Goal: Task Accomplishment & Management: Understand process/instructions

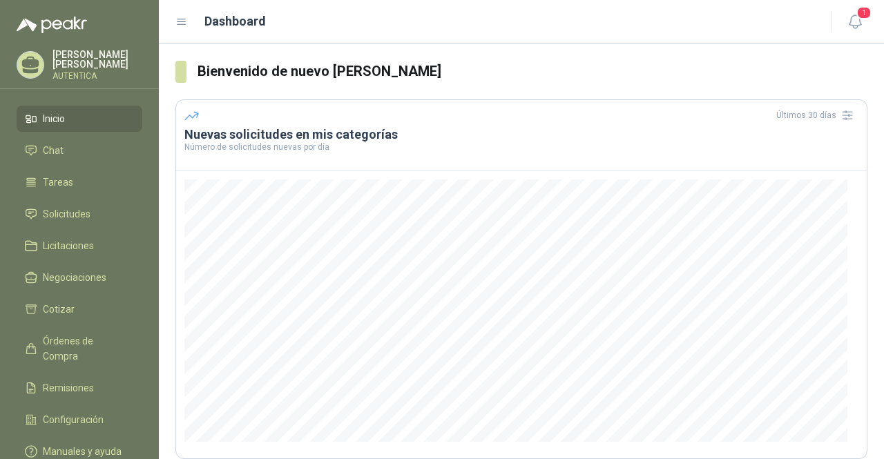
click at [86, 111] on li "Inicio" at bounding box center [79, 118] width 109 height 15
click at [101, 111] on li "Inicio" at bounding box center [79, 118] width 109 height 15
click at [120, 207] on li "Solicitudes" at bounding box center [79, 214] width 109 height 15
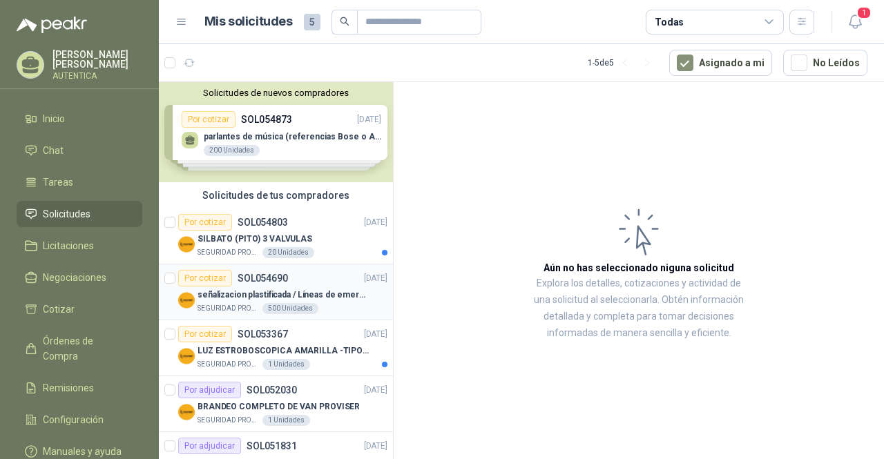
click at [331, 280] on div "Por cotizar SOL054690 [DATE]" at bounding box center [282, 278] width 209 height 17
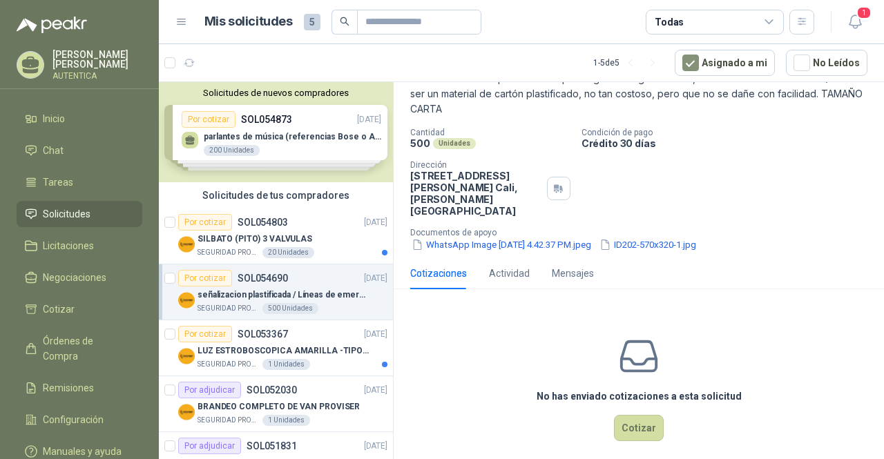
scroll to position [42, 0]
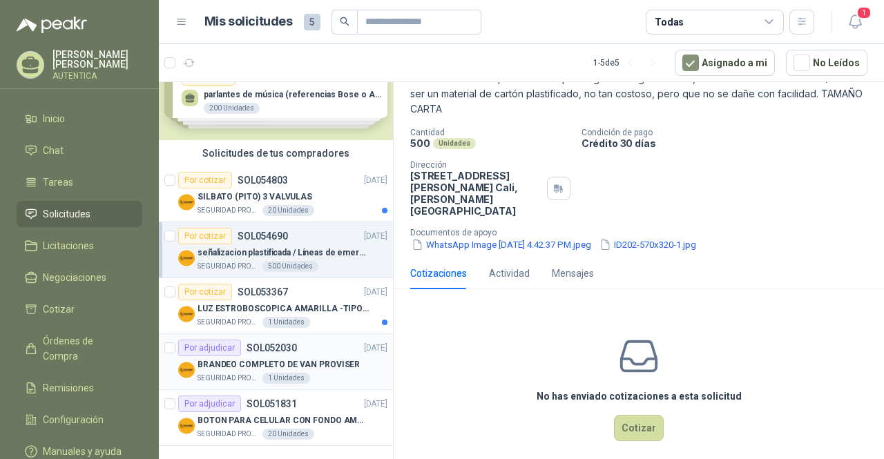
click at [306, 368] on p "BRANDEO COMPLETO DE VAN PROVISER" at bounding box center [279, 365] width 162 height 13
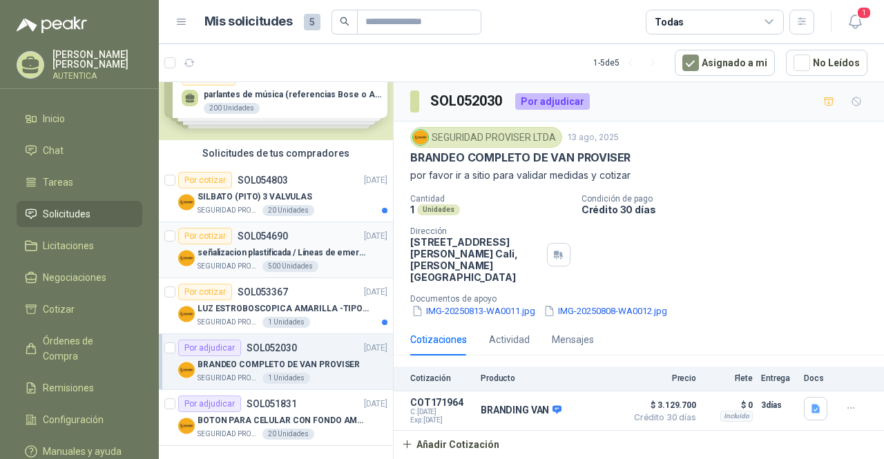
click at [298, 257] on p "señalizacion plastificada / Líneas de emergencia" at bounding box center [284, 253] width 172 height 13
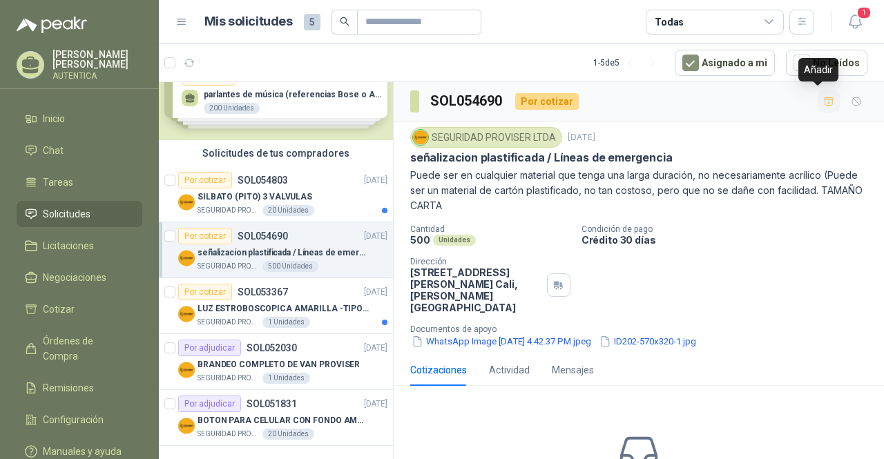
click at [824, 104] on icon "button" at bounding box center [829, 101] width 10 height 8
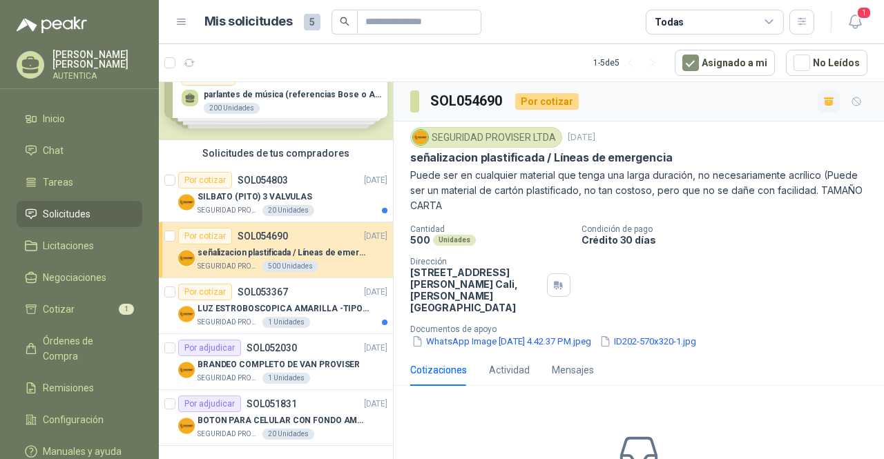
click at [753, 139] on div "SEGURIDAD PROVISER LTDA [DATE]" at bounding box center [638, 137] width 457 height 21
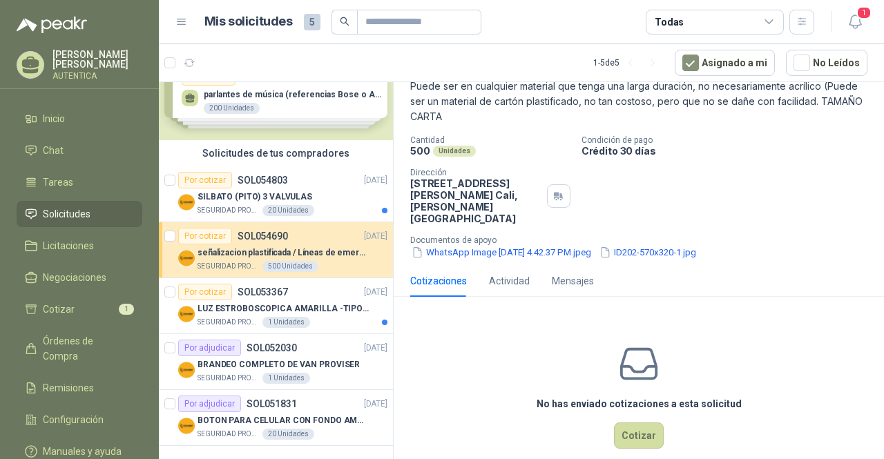
scroll to position [97, 0]
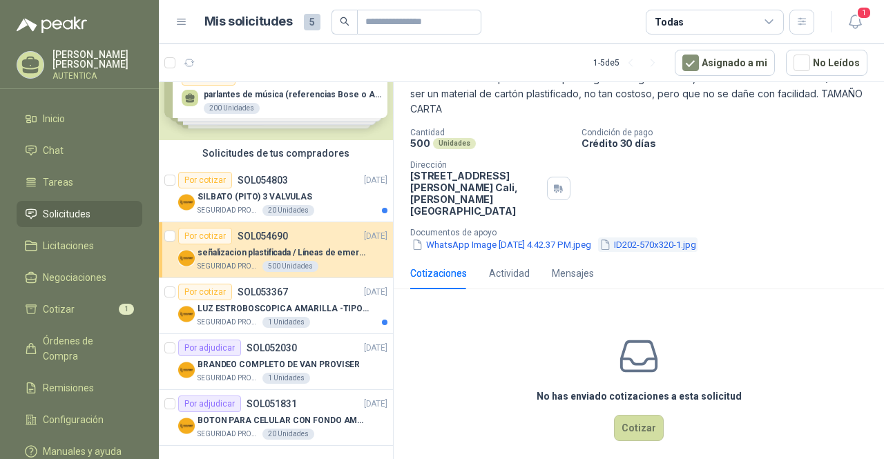
click at [698, 238] on button "ID202-570x320-1.jpg" at bounding box center [647, 245] width 99 height 15
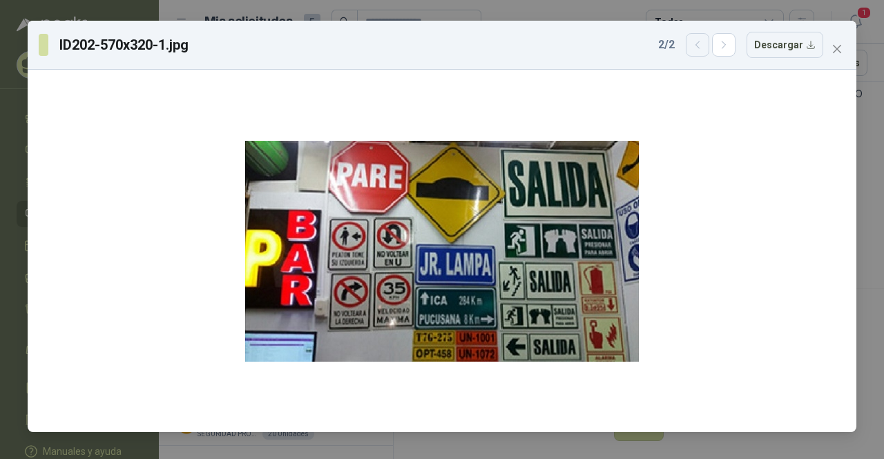
click at [703, 52] on button "button" at bounding box center [697, 44] width 23 height 23
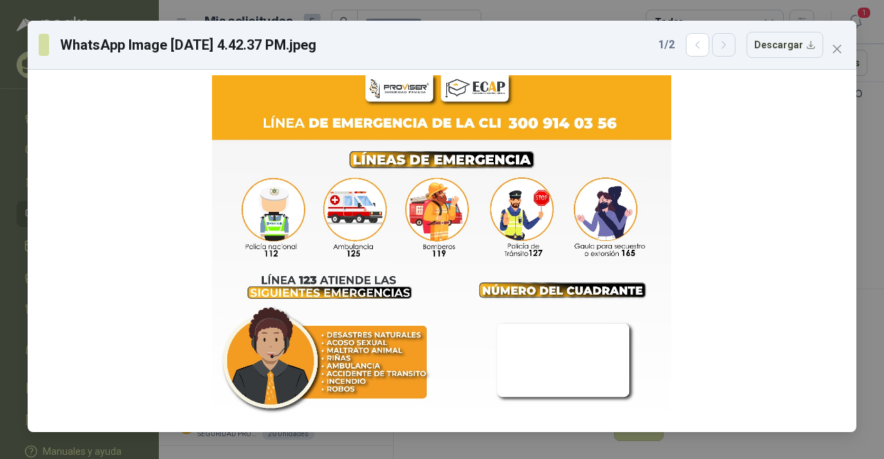
click at [721, 46] on button "button" at bounding box center [723, 44] width 23 height 23
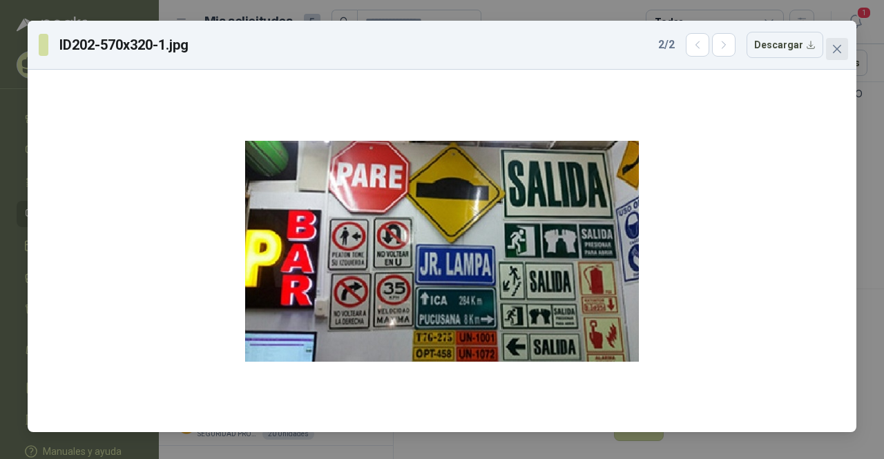
click at [845, 39] on button "Close" at bounding box center [837, 49] width 22 height 22
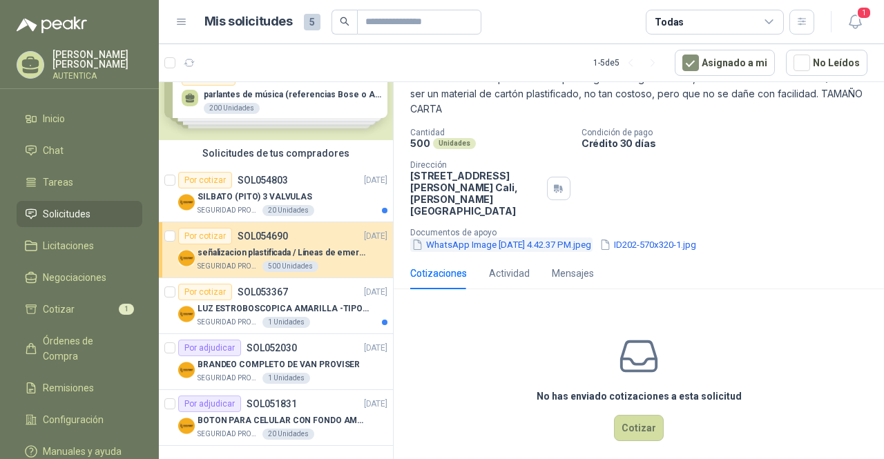
click at [528, 238] on button "WhatsApp Image [DATE] 4.42.37 PM.jpeg" at bounding box center [501, 245] width 182 height 15
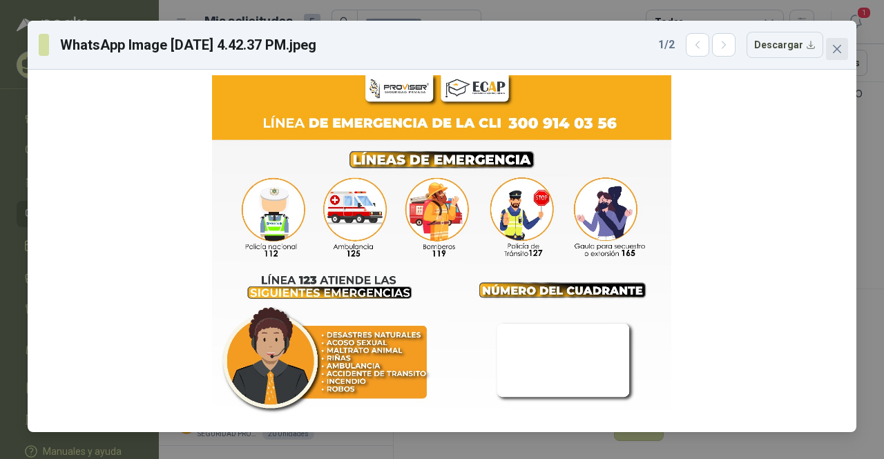
click at [840, 47] on icon "close" at bounding box center [837, 49] width 11 height 11
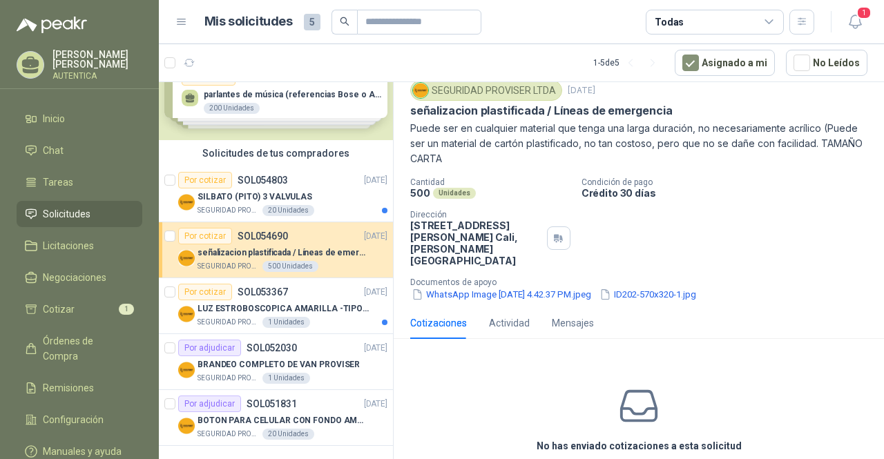
scroll to position [0, 0]
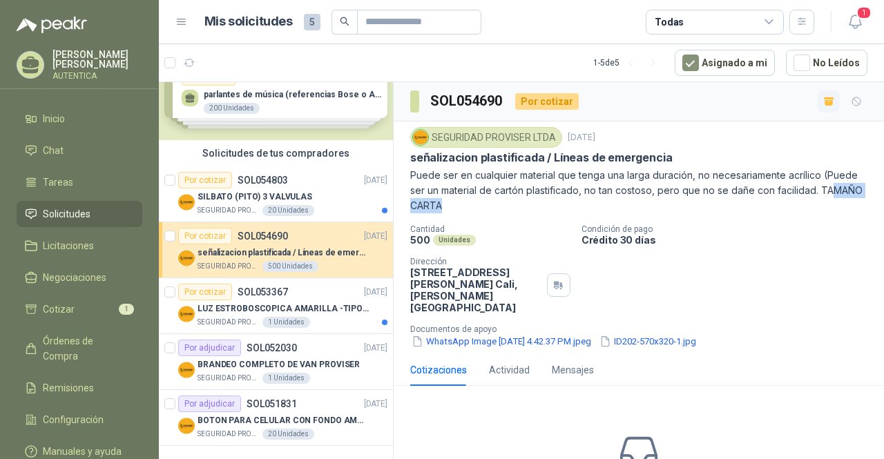
drag, startPoint x: 505, startPoint y: 204, endPoint x: 420, endPoint y: 213, distance: 85.5
click at [420, 213] on div "SEGURIDAD PROVISER LTDA [DATE] señalizacion plastificada / Líneas de emergencia…" at bounding box center [638, 238] width 457 height 222
